Goal: Find specific page/section: Find specific page/section

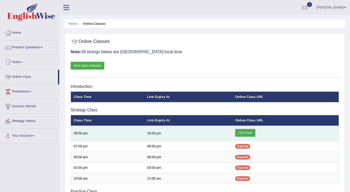
click at [241, 130] on link "Click Here" at bounding box center [245, 133] width 20 height 8
